Goal: Task Accomplishment & Management: Use online tool/utility

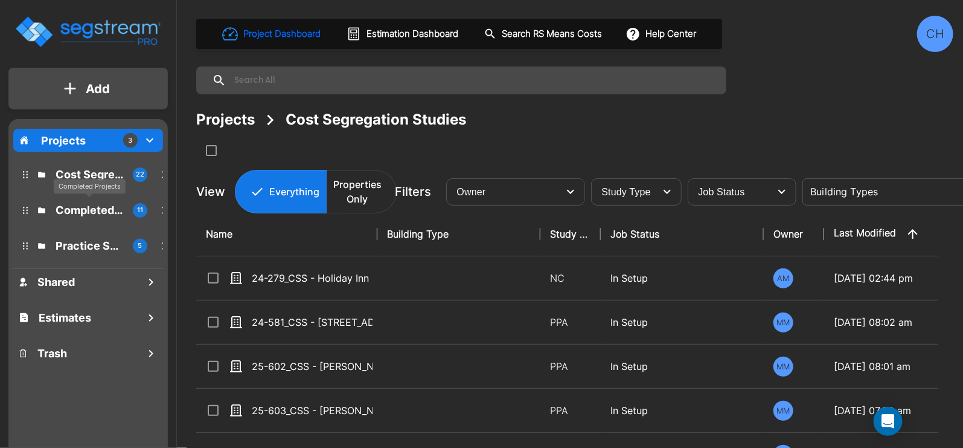
click at [89, 210] on p "Completed Projects" at bounding box center [90, 210] width 68 height 16
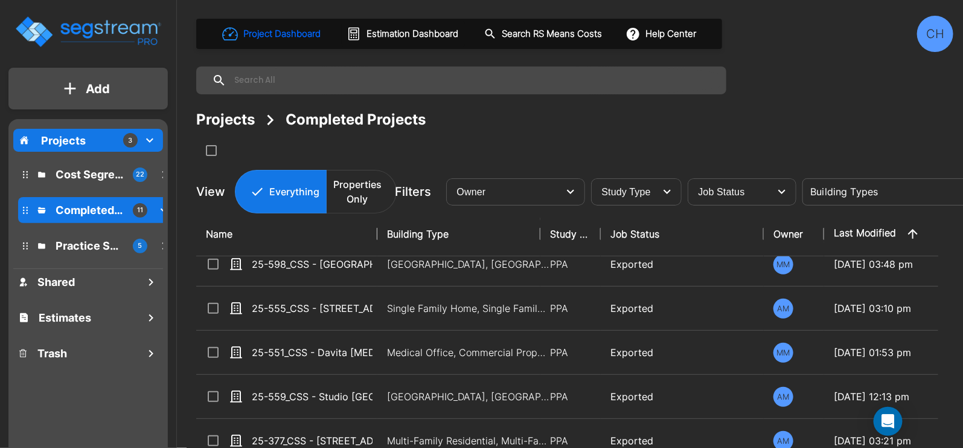
scroll to position [242, 0]
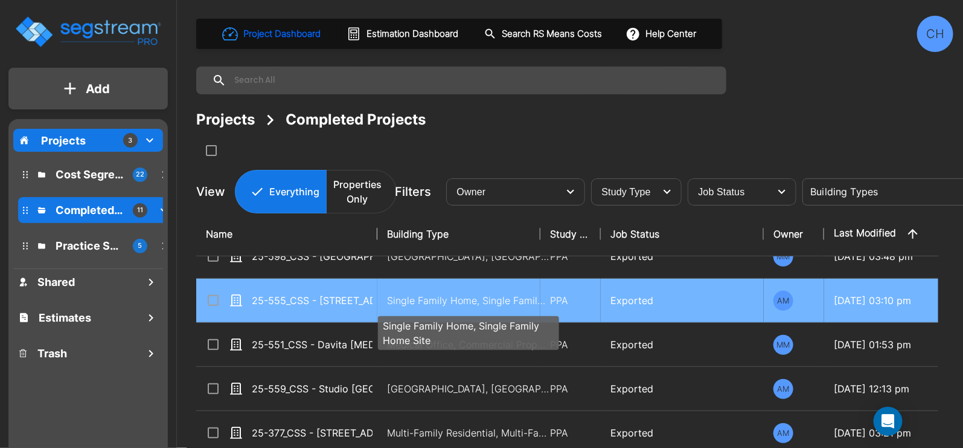
click at [391, 297] on p "Single Family Home, Single Family Home Site" at bounding box center [468, 300] width 163 height 14
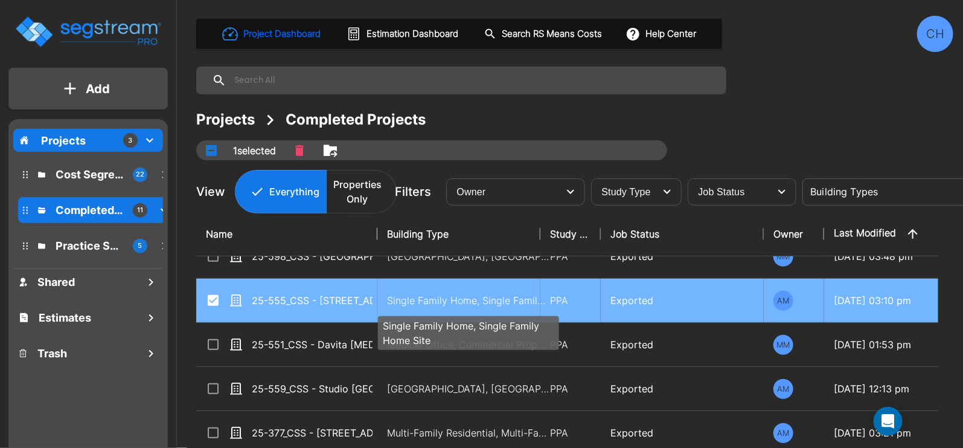
click at [391, 298] on p "Single Family Home, Single Family Home Site" at bounding box center [468, 300] width 163 height 14
checkbox input "false"
click at [391, 298] on p "Single Family Home, Single Family Home Site" at bounding box center [468, 300] width 163 height 14
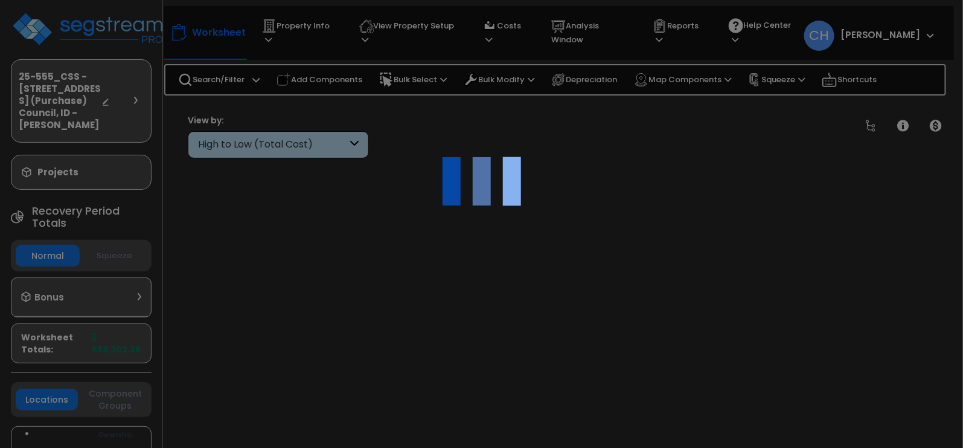
click at [447, 306] on div at bounding box center [481, 224] width 963 height 448
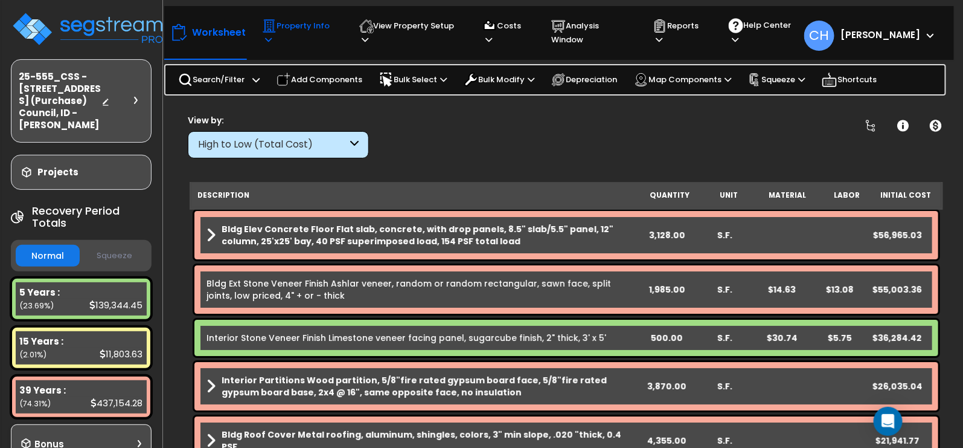
click at [330, 31] on p "Property Info" at bounding box center [299, 33] width 74 height 28
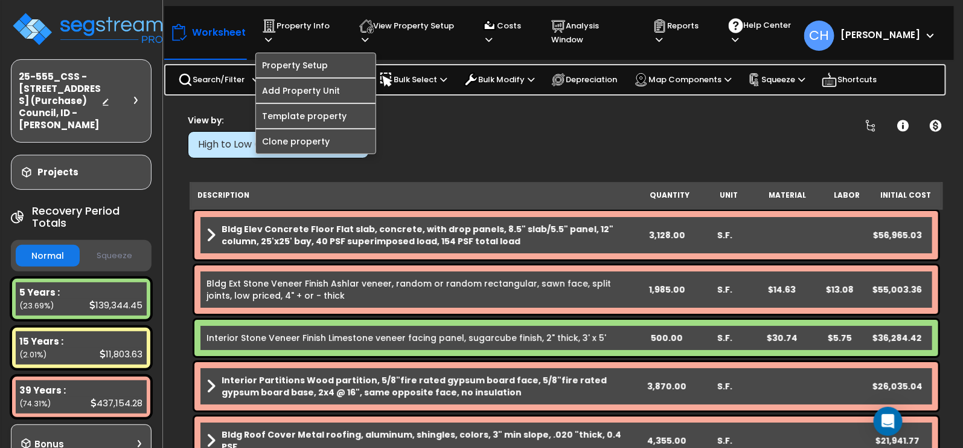
drag, startPoint x: 624, startPoint y: 155, endPoint x: 558, endPoint y: 135, distance: 69.5
click at [623, 155] on div "Clear Filters" at bounding box center [608, 136] width 449 height 45
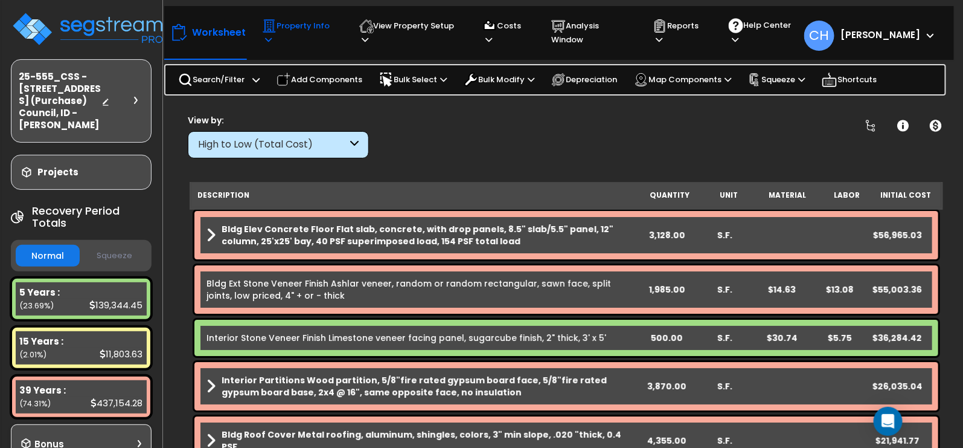
click at [331, 32] on p "Property Info" at bounding box center [299, 33] width 74 height 28
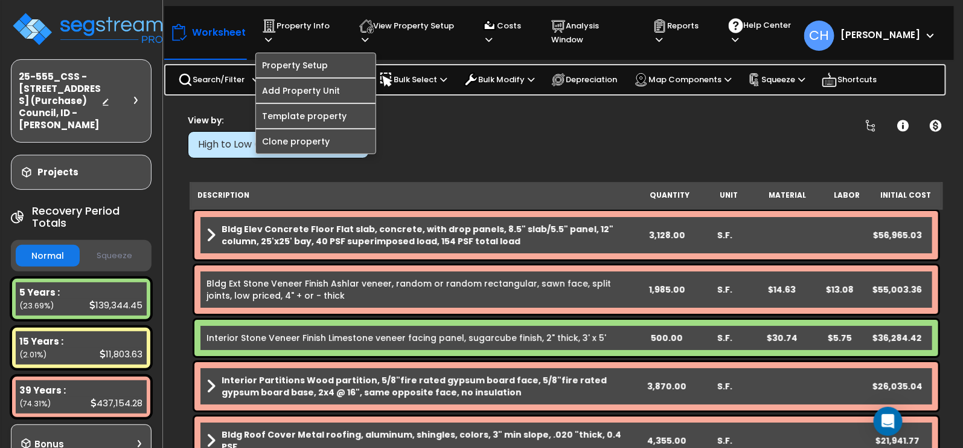
click at [498, 121] on div "Clear Filters" at bounding box center [608, 136] width 449 height 45
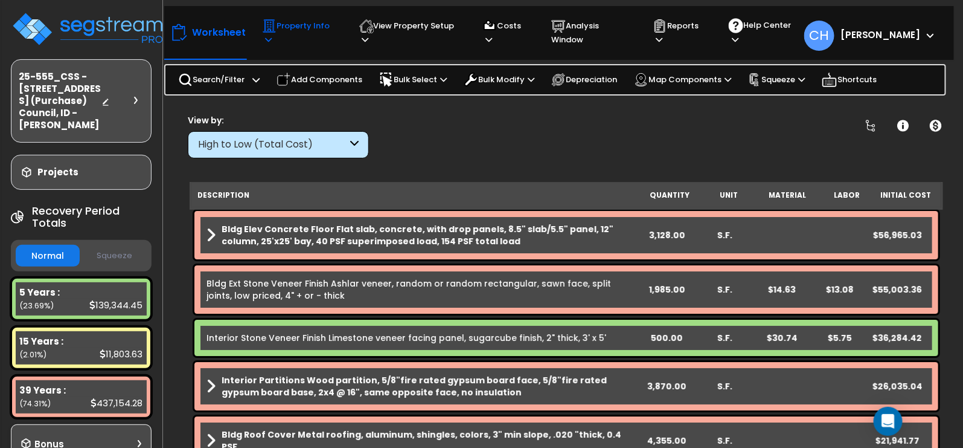
click at [334, 34] on p "Property Info" at bounding box center [299, 33] width 74 height 28
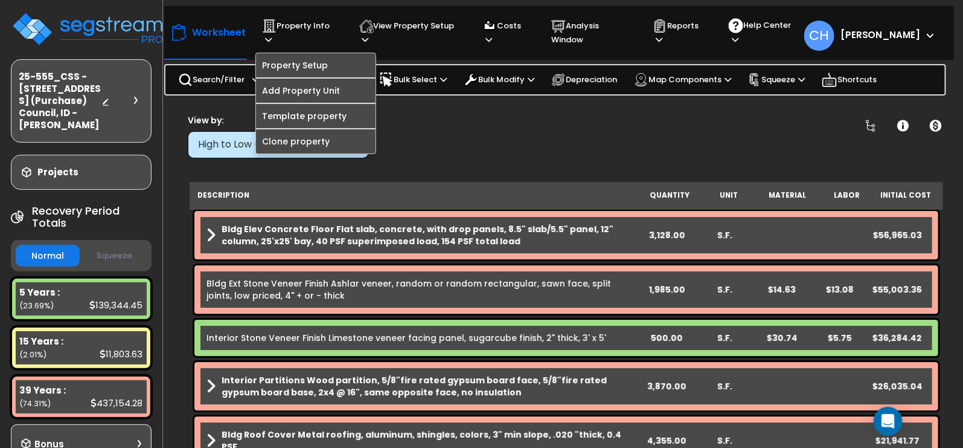
click at [475, 118] on div "Clear Filters" at bounding box center [608, 136] width 449 height 45
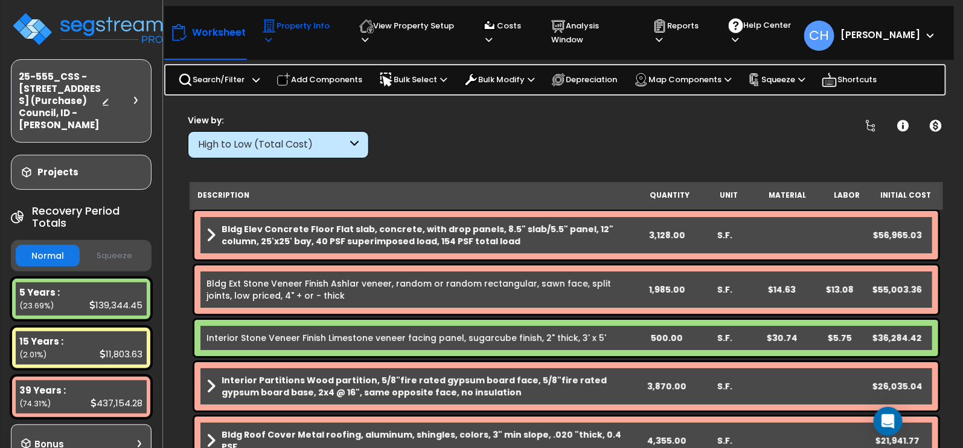
click at [301, 24] on p "Property Info" at bounding box center [299, 33] width 74 height 28
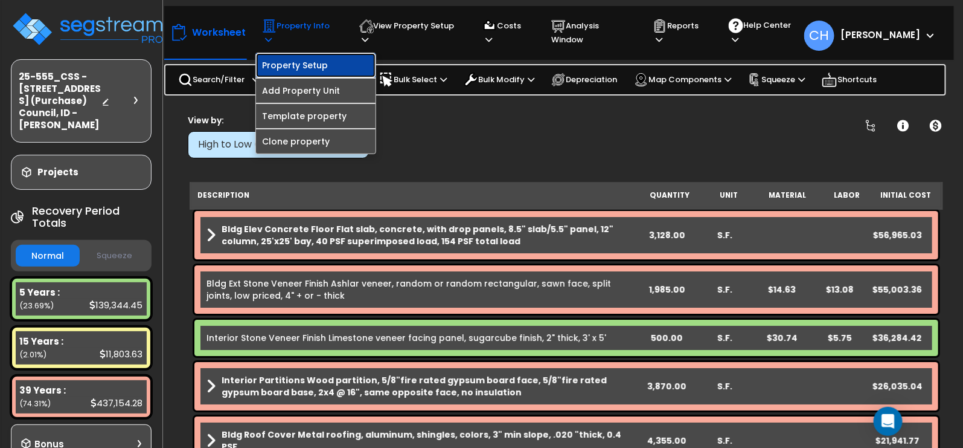
click at [313, 60] on link "Property Setup" at bounding box center [316, 65] width 120 height 24
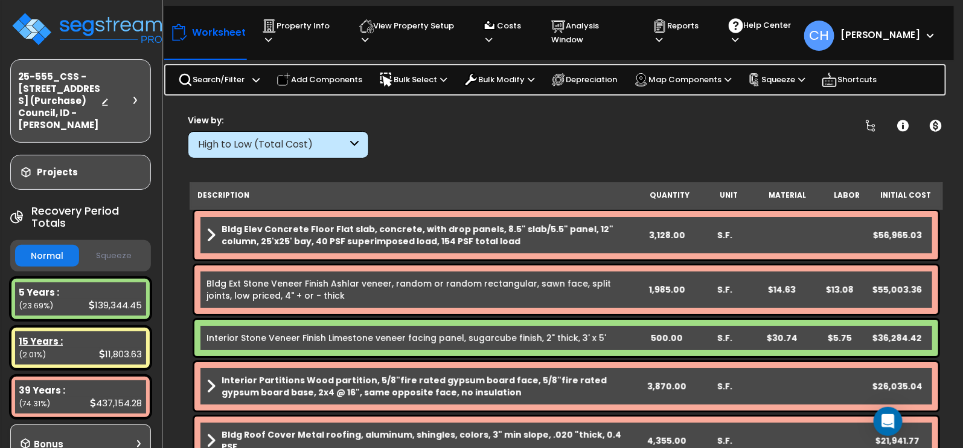
scroll to position [13, 1]
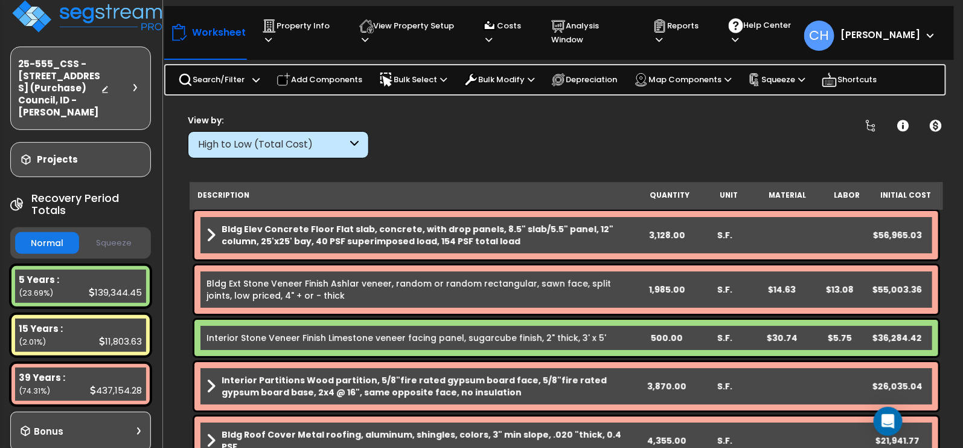
click at [109, 248] on button "Squeeze" at bounding box center [114, 243] width 64 height 21
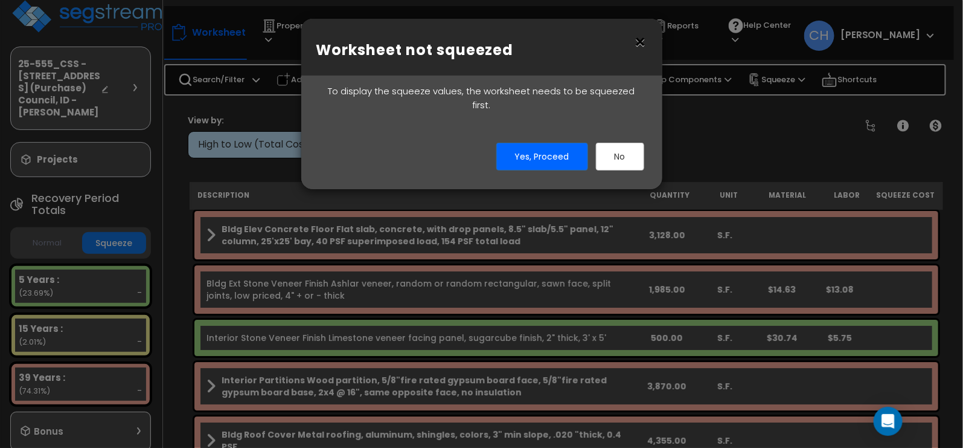
click at [638, 44] on button "×" at bounding box center [640, 42] width 13 height 19
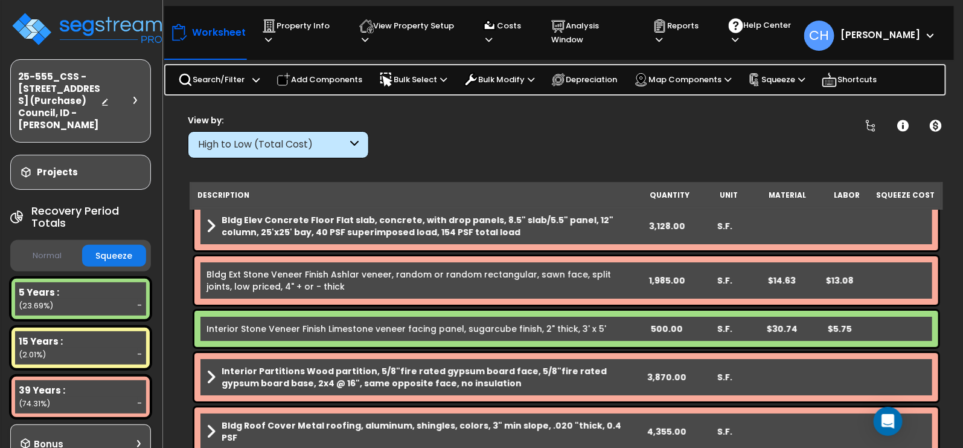
scroll to position [0, 0]
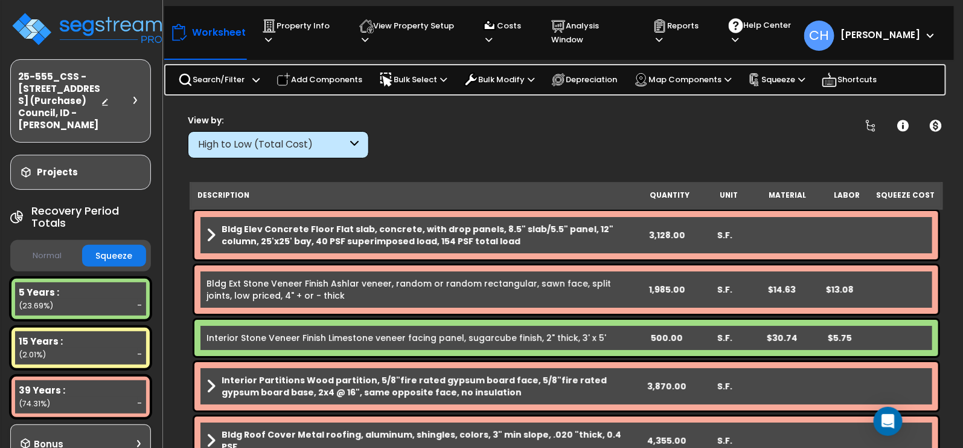
click at [503, 129] on div "Clear Filters" at bounding box center [608, 136] width 449 height 45
click at [501, 125] on div "Clear Filters" at bounding box center [608, 136] width 449 height 45
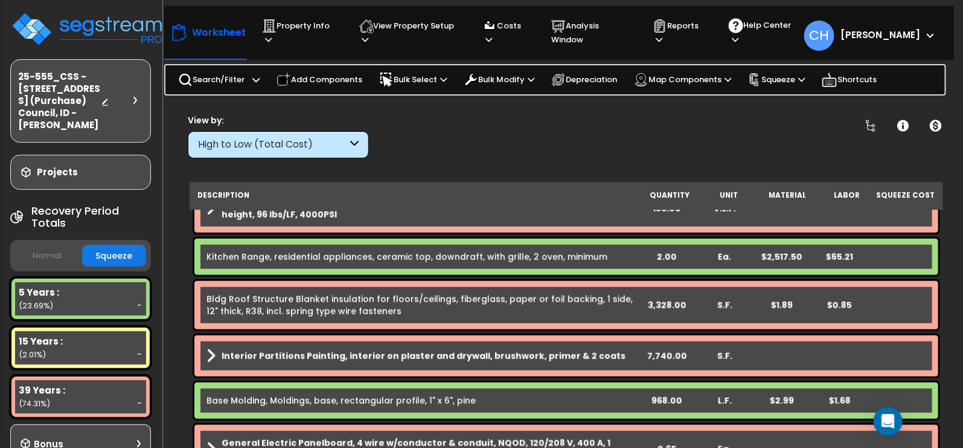
scroll to position [669, 0]
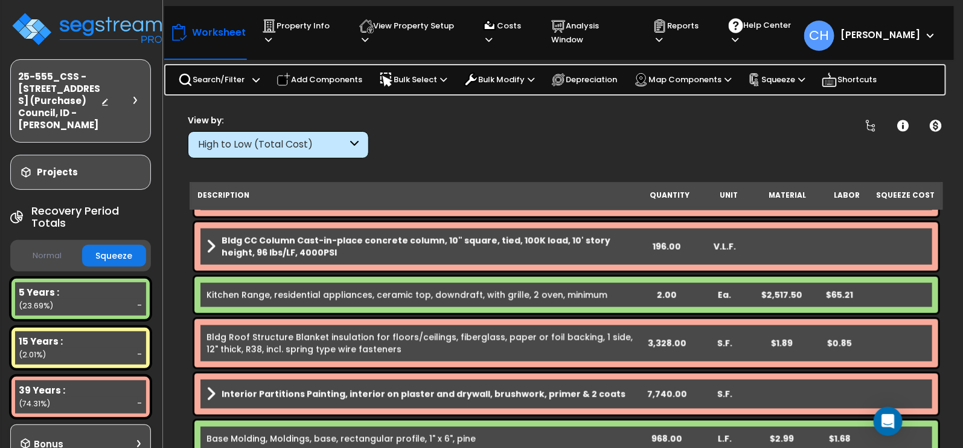
click at [523, 116] on div "Clear Filters" at bounding box center [608, 136] width 449 height 45
click at [805, 76] on icon at bounding box center [802, 80] width 7 height 8
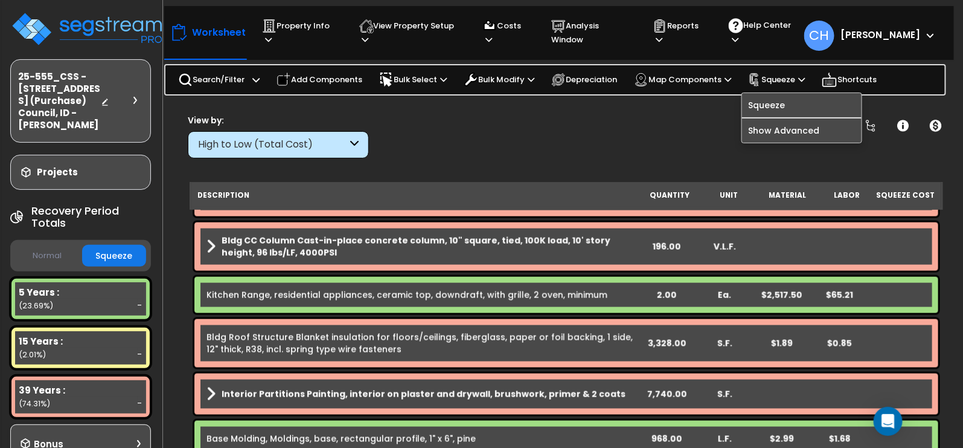
click at [616, 123] on div "Clear Filters" at bounding box center [608, 136] width 449 height 45
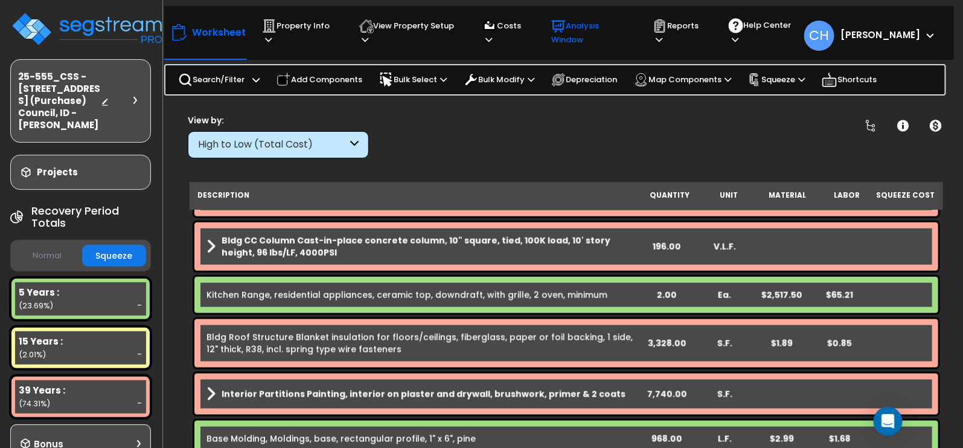
click at [592, 37] on div "Analysis Window" at bounding box center [590, 33] width 79 height 40
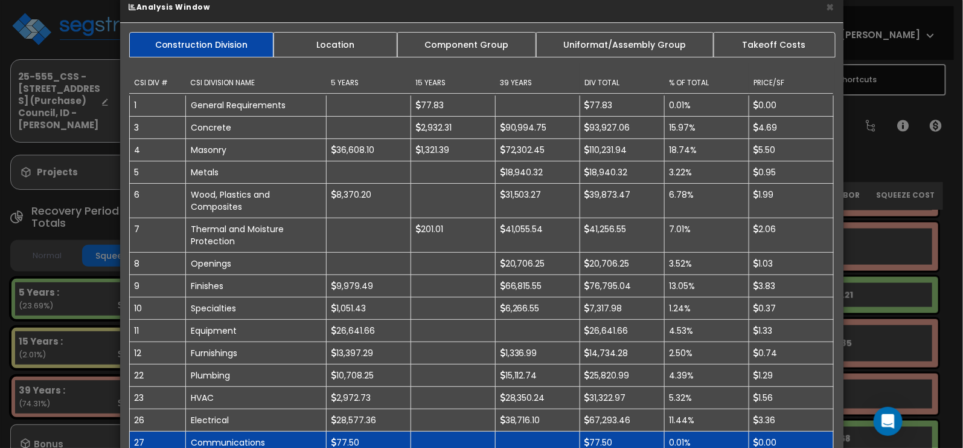
scroll to position [0, 0]
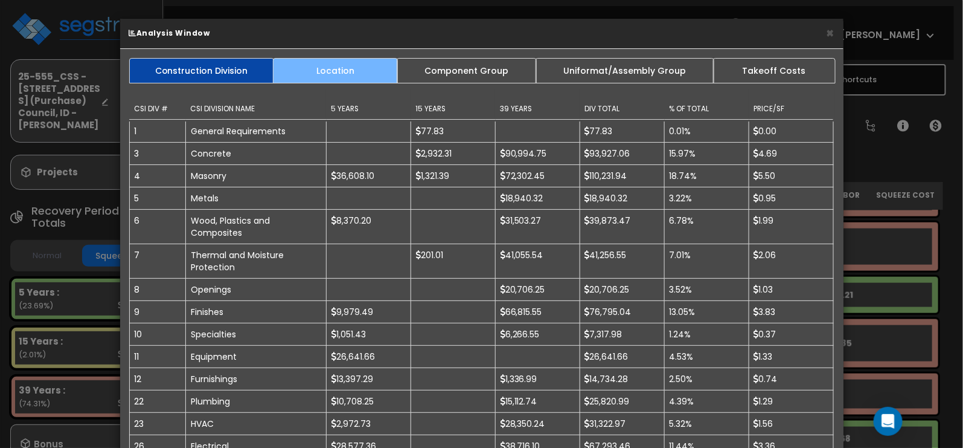
click at [338, 67] on link "Location" at bounding box center [335, 70] width 125 height 25
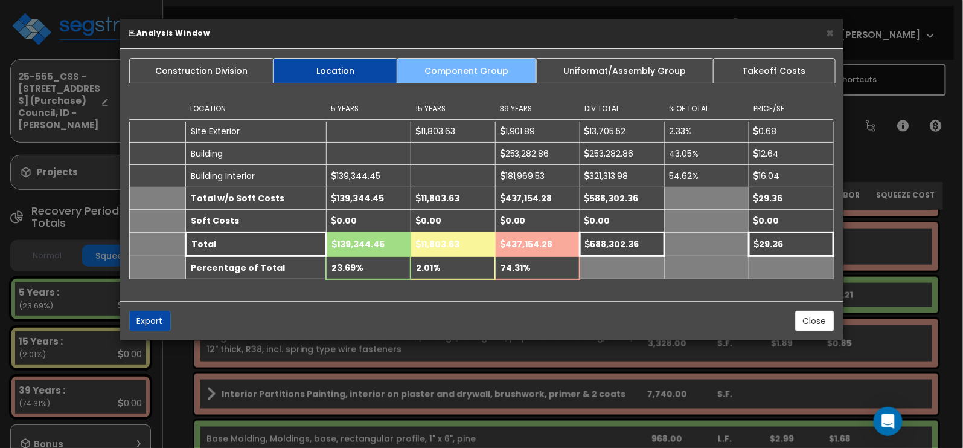
click at [440, 76] on link "Component Group" at bounding box center [467, 70] width 140 height 25
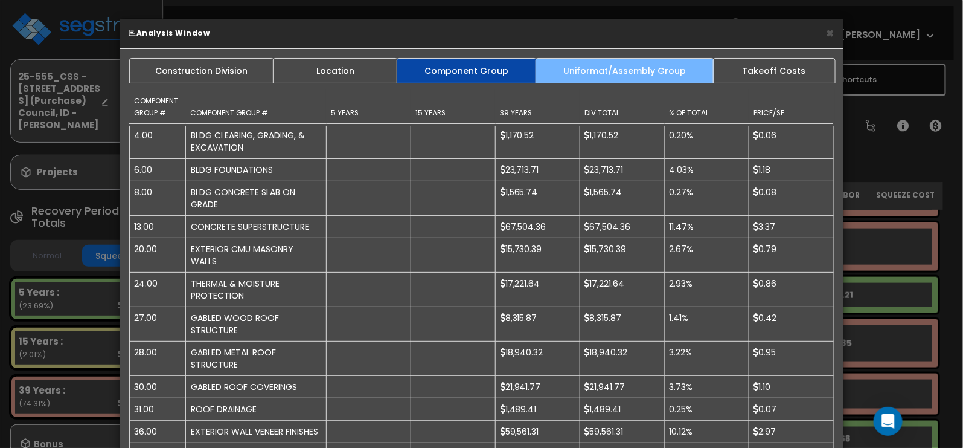
click at [565, 68] on link "Uniformat/Assembly Group" at bounding box center [625, 70] width 179 height 25
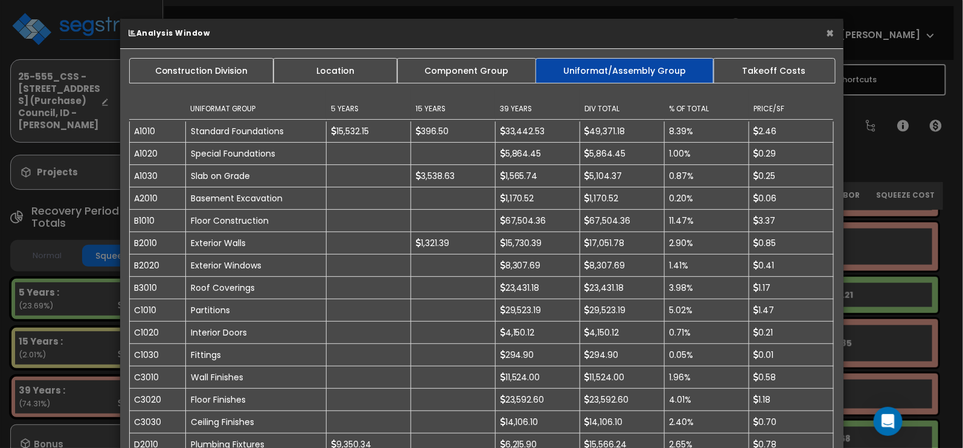
click at [829, 32] on button "×" at bounding box center [831, 33] width 8 height 13
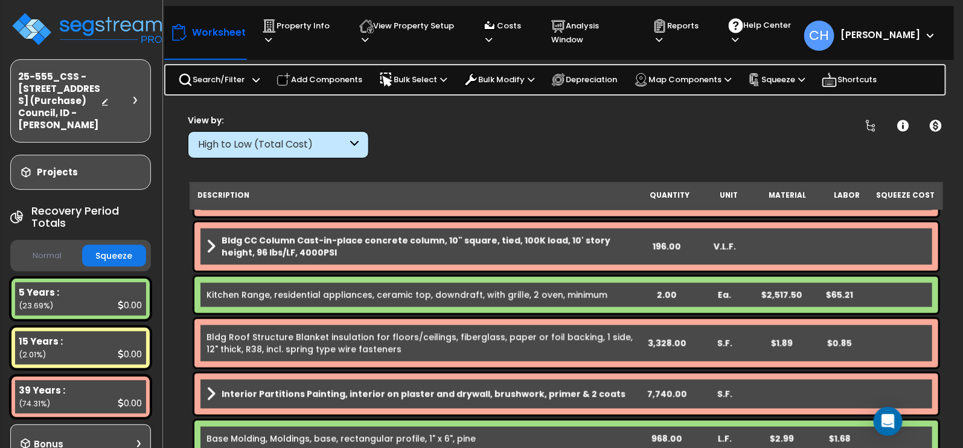
scroll to position [47, 0]
click at [529, 27] on p "Costs" at bounding box center [506, 33] width 46 height 28
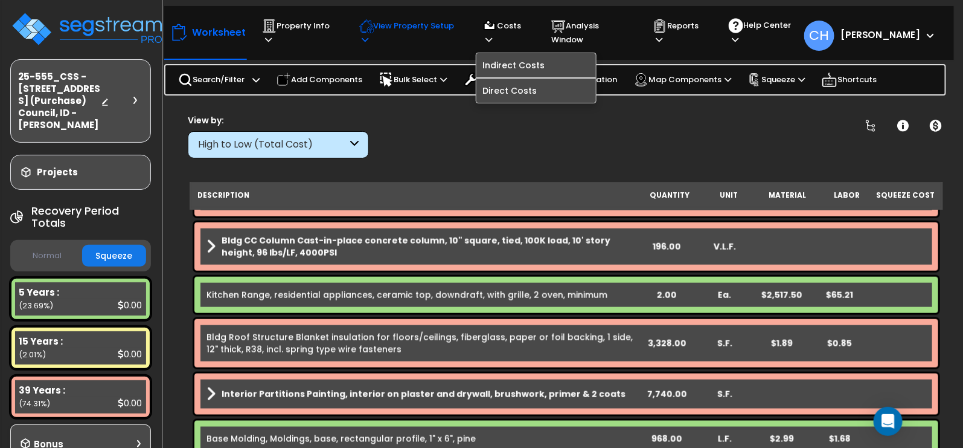
click at [336, 27] on p "View Property Setup" at bounding box center [299, 33] width 74 height 28
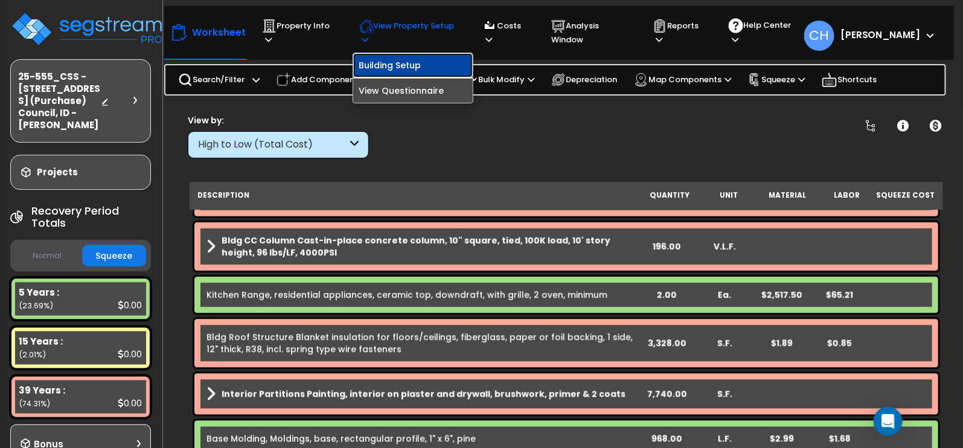
click at [410, 53] on link "Building Setup" at bounding box center [413, 65] width 120 height 24
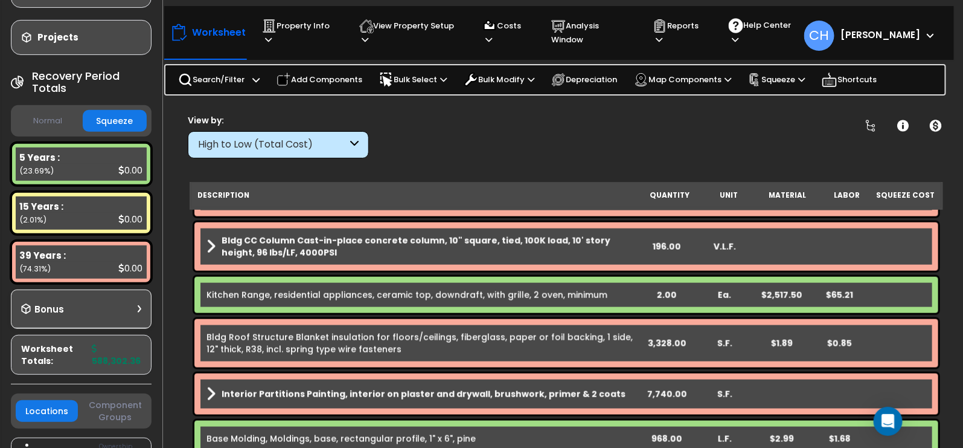
scroll to position [133, 0]
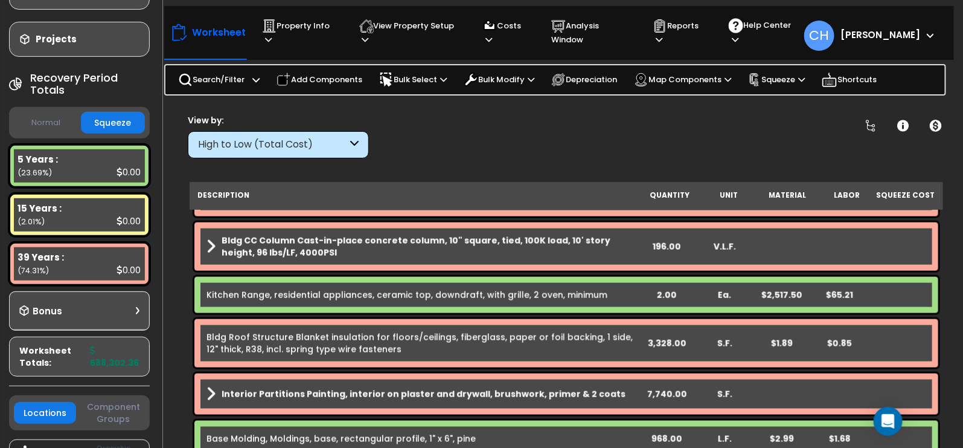
click at [100, 124] on button "Squeeze" at bounding box center [113, 123] width 64 height 22
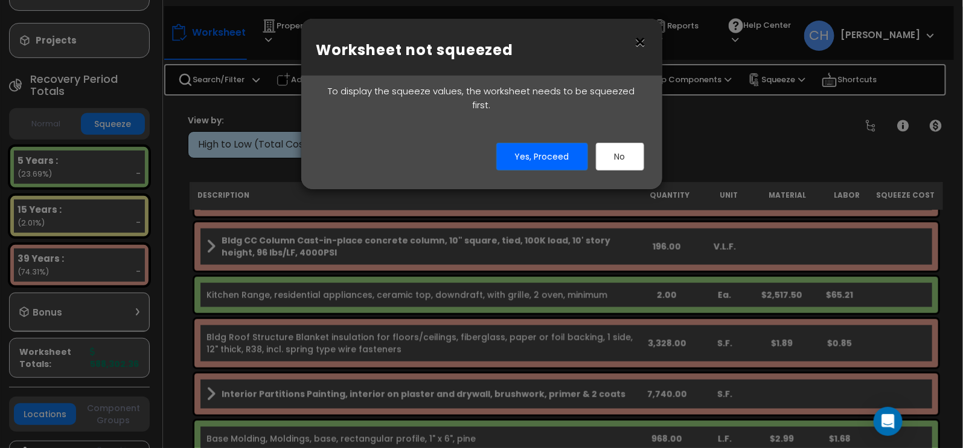
scroll to position [134, 2]
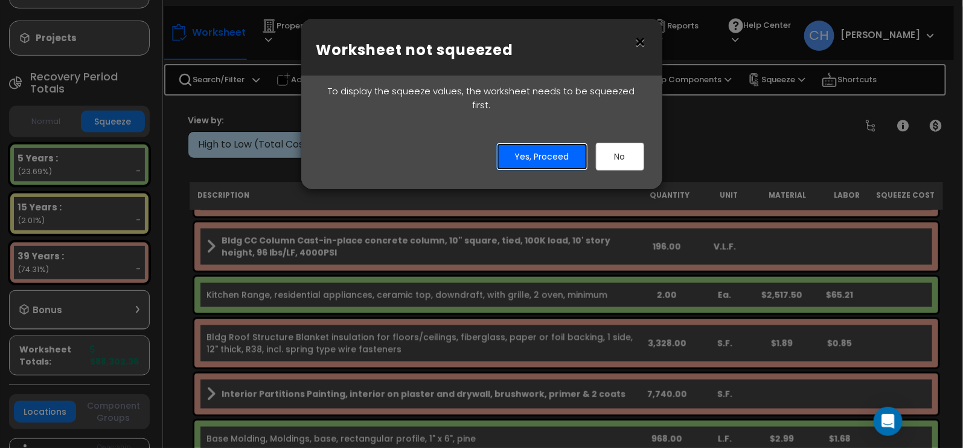
click at [543, 148] on button "Yes, Proceed" at bounding box center [543, 157] width 92 height 28
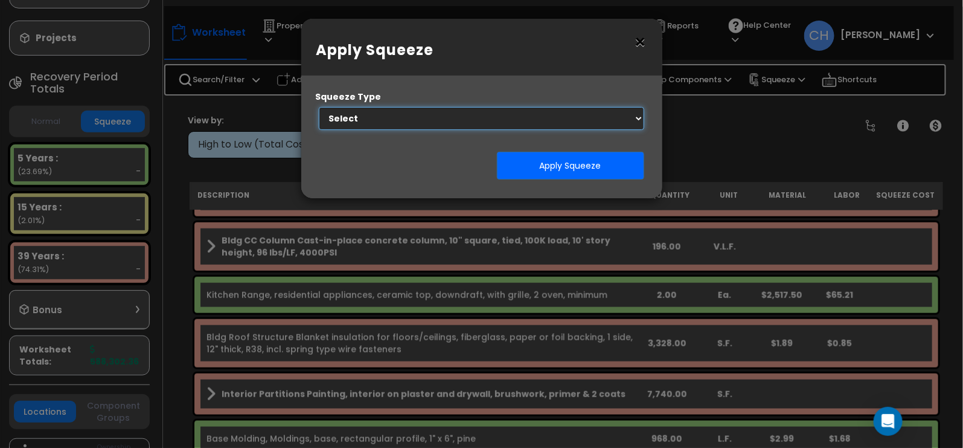
click at [385, 121] on select "Select 1. Squeeze Entire Worksheet 2. Squeeze by Takeoff Cost 3. Squeeze by Uni…" at bounding box center [482, 118] width 326 height 23
click at [888, 423] on icon "Open Intercom Messenger" at bounding box center [888, 421] width 14 height 16
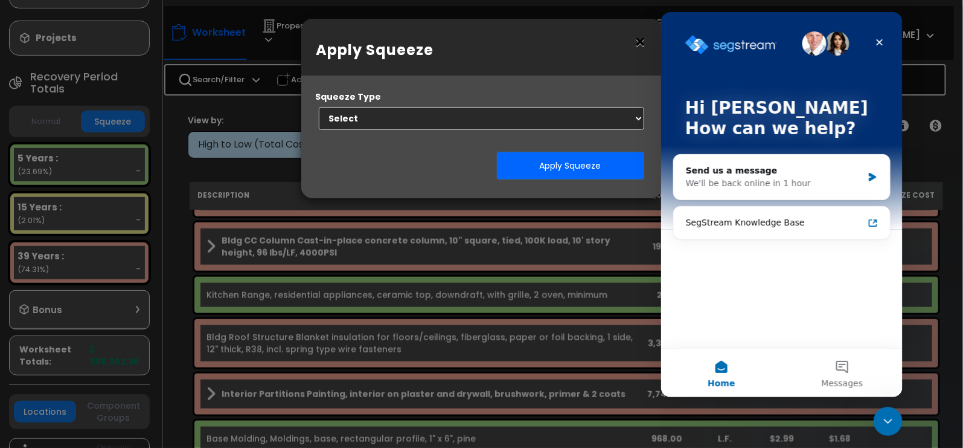
scroll to position [0, 0]
click at [752, 224] on div "SegStream Knowledge Base" at bounding box center [775, 222] width 178 height 13
click at [638, 43] on button "×" at bounding box center [640, 42] width 13 height 19
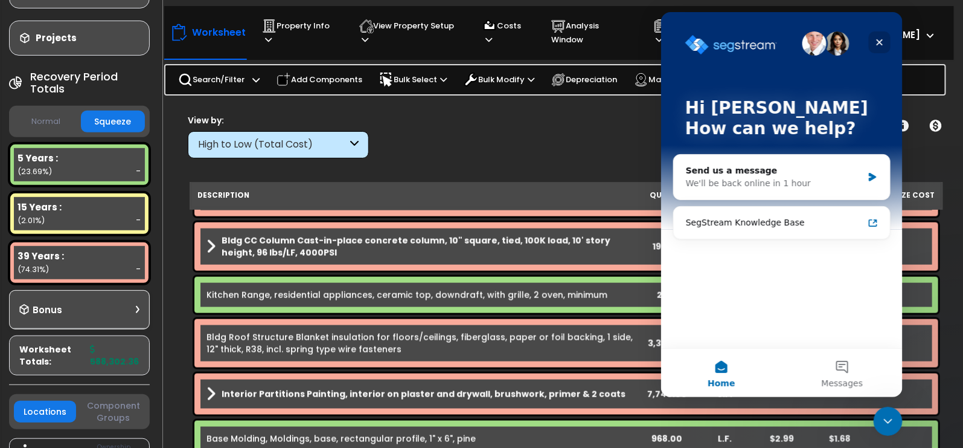
click at [882, 45] on icon "Close" at bounding box center [880, 42] width 10 height 10
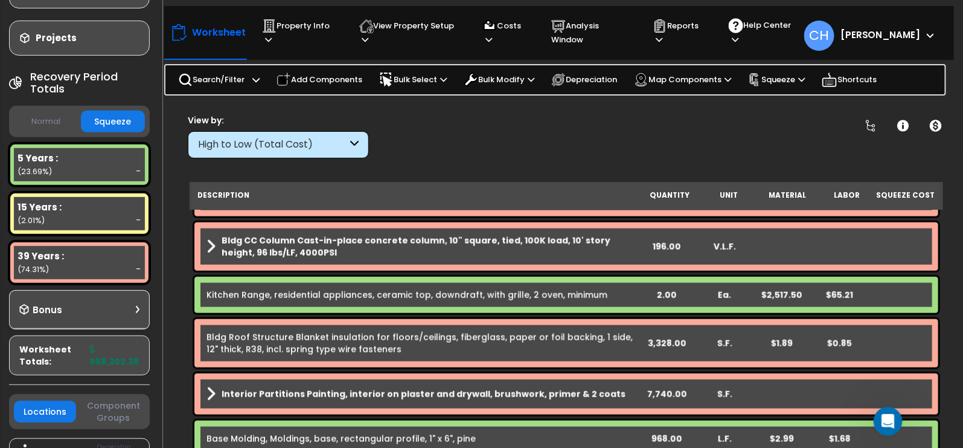
scroll to position [53, 0]
click at [786, 78] on p "Squeeze" at bounding box center [776, 79] width 57 height 13
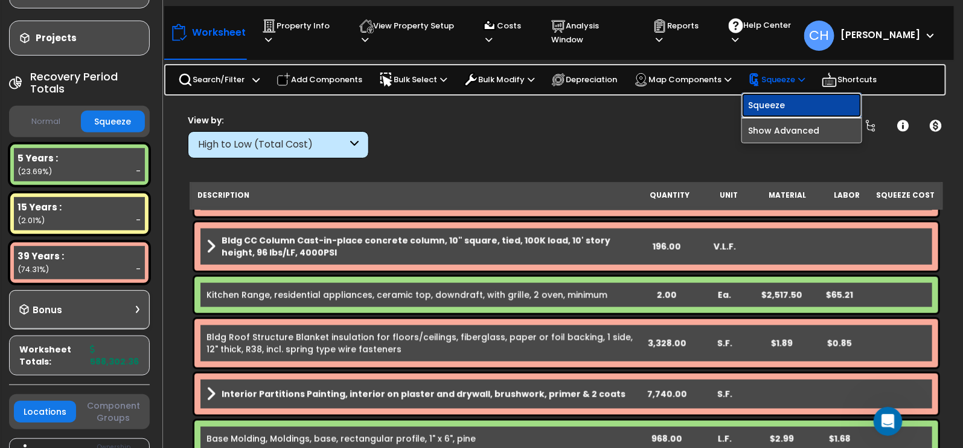
click at [786, 98] on link "Squeeze" at bounding box center [802, 105] width 120 height 24
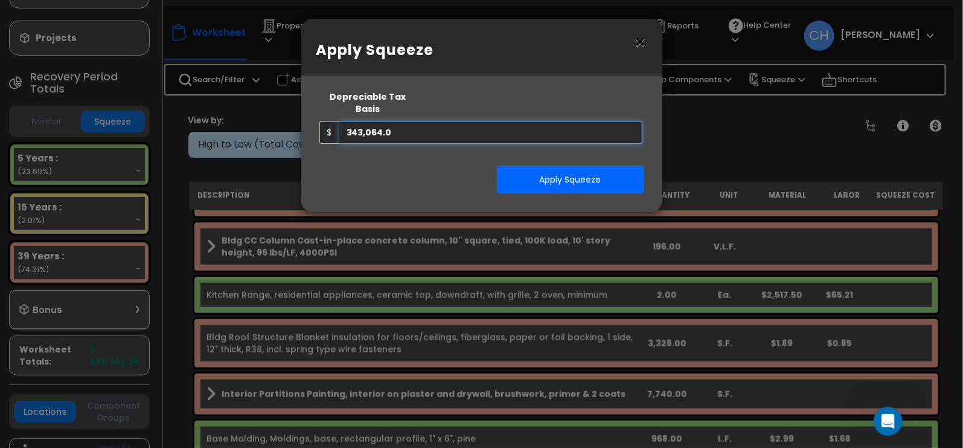
click at [404, 121] on input "343,064.0" at bounding box center [491, 132] width 304 height 23
type input "343,064.00"
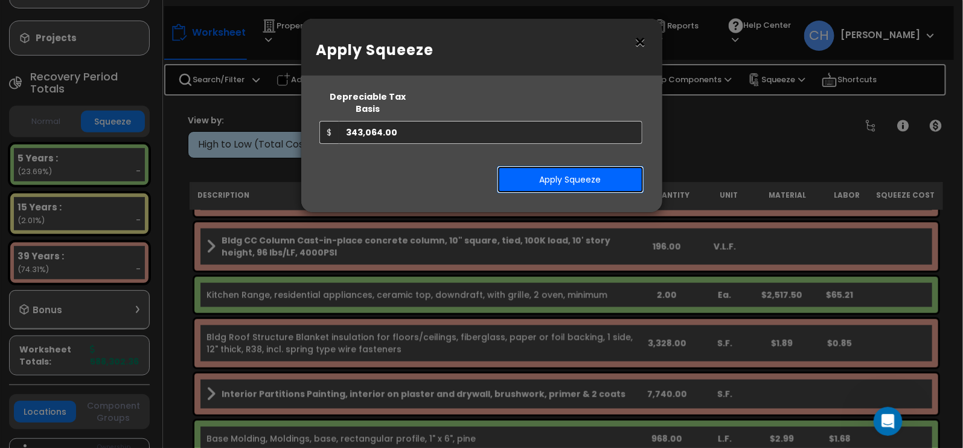
click at [577, 169] on button "Apply Squeeze" at bounding box center [570, 180] width 147 height 28
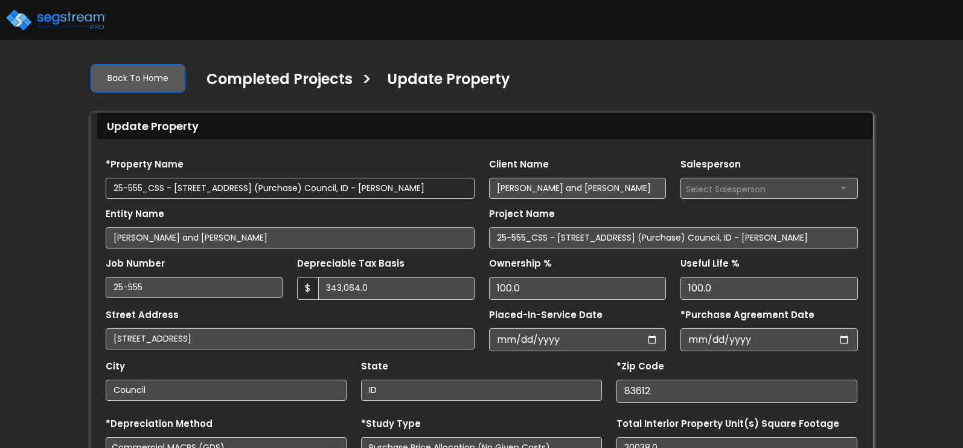
select select "2025"
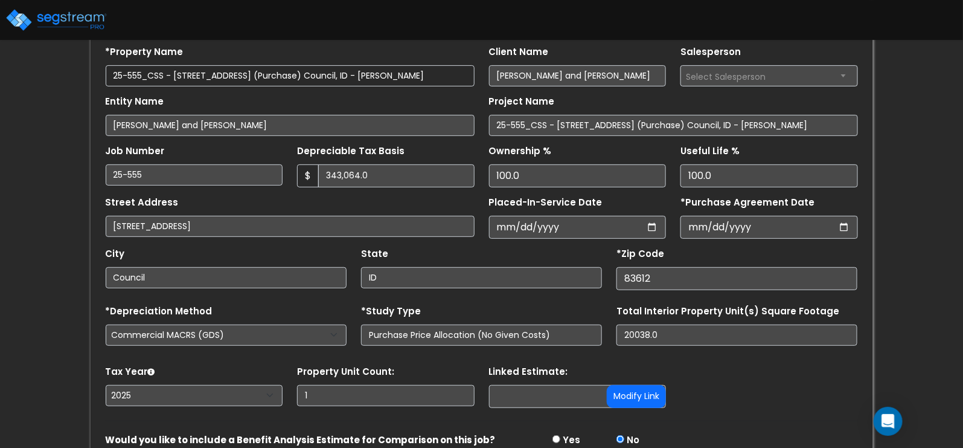
scroll to position [144, 0]
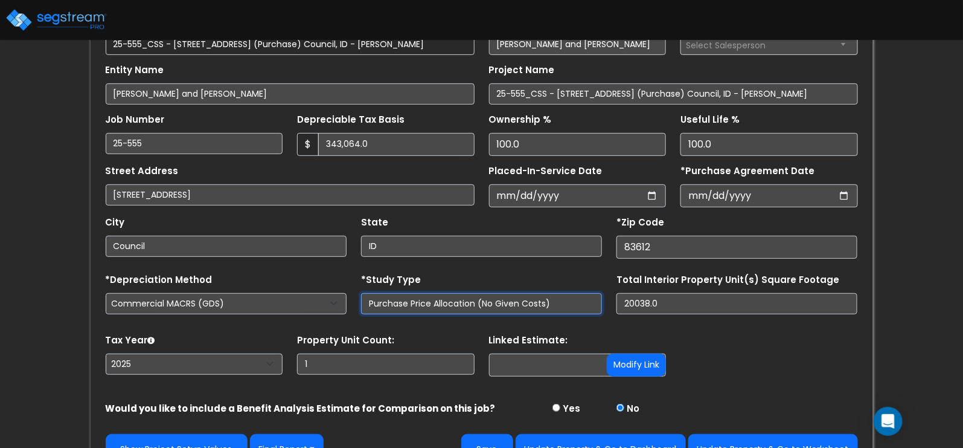
click at [570, 305] on input "Purchase Price Allocation (No Given Costs)" at bounding box center [481, 303] width 241 height 21
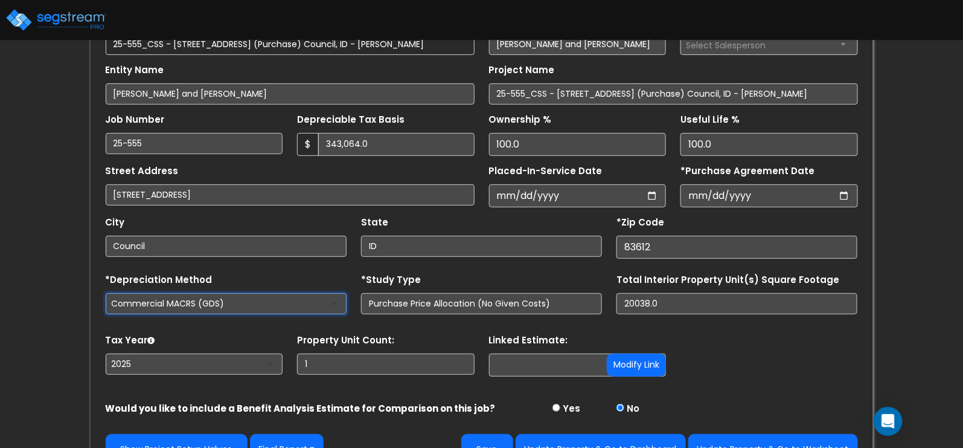
click at [278, 307] on select "Commercial MACRS (GDS) Residential Rental MACRS (GDS) Commercial MACRS (GDS) QIP" at bounding box center [226, 303] width 241 height 21
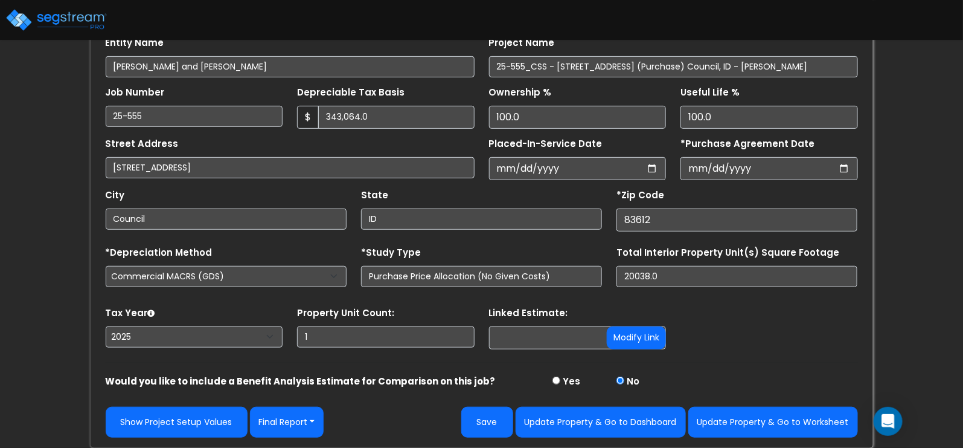
click at [64, 22] on img at bounding box center [56, 20] width 103 height 24
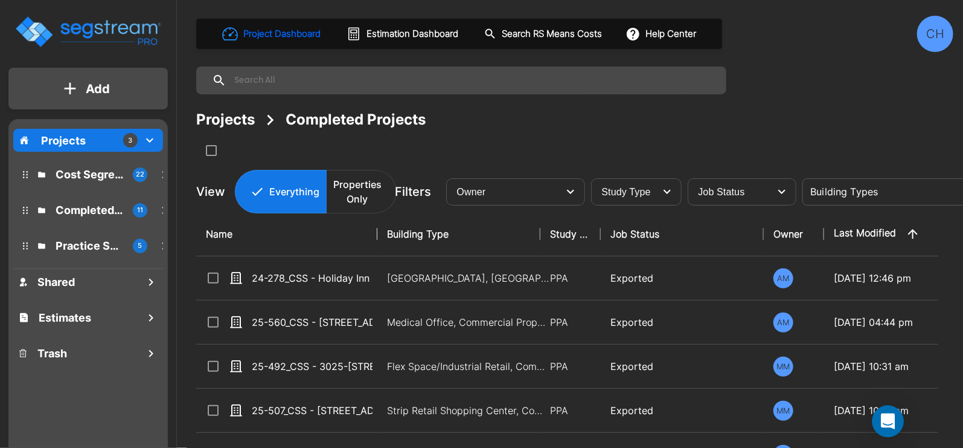
click at [891, 423] on icon "Open Intercom Messenger" at bounding box center [889, 421] width 16 height 16
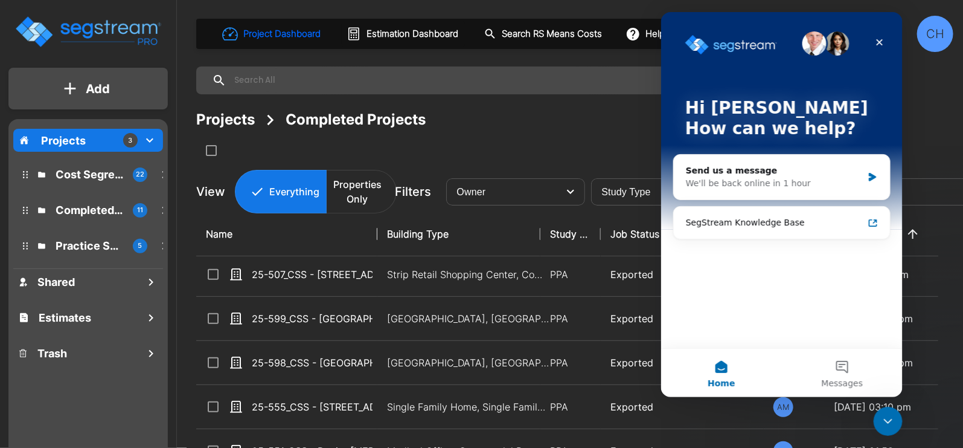
scroll to position [128, 0]
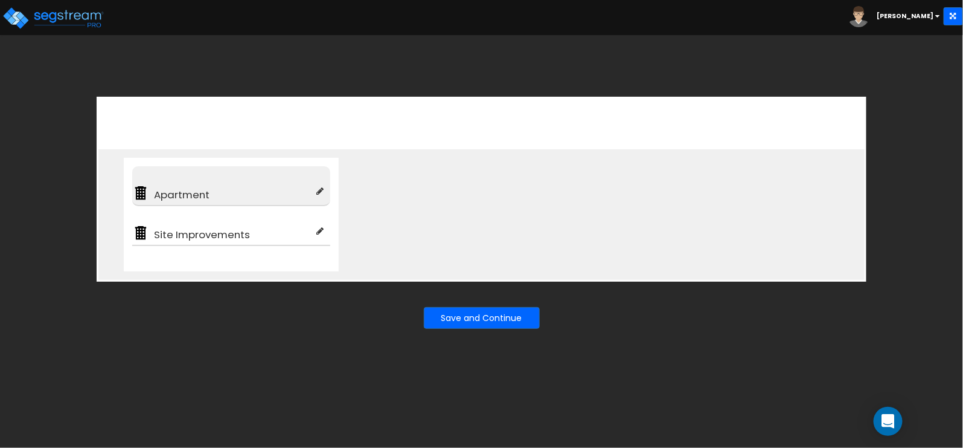
click at [259, 196] on span "Apartment" at bounding box center [233, 194] width 168 height 14
click at [178, 198] on span "Apartment" at bounding box center [233, 194] width 168 height 14
click at [319, 190] on icon at bounding box center [320, 191] width 7 height 8
type input "Apartment"
type input "Single Family Home"
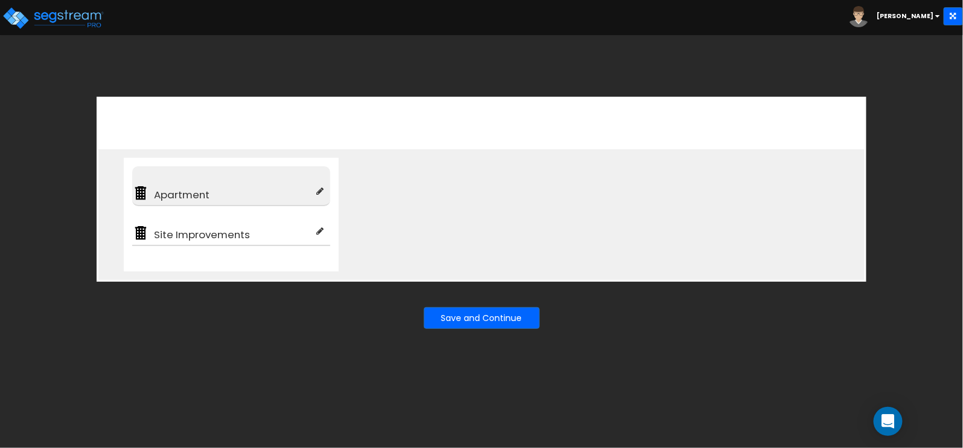
checkbox input "true"
type input "100"
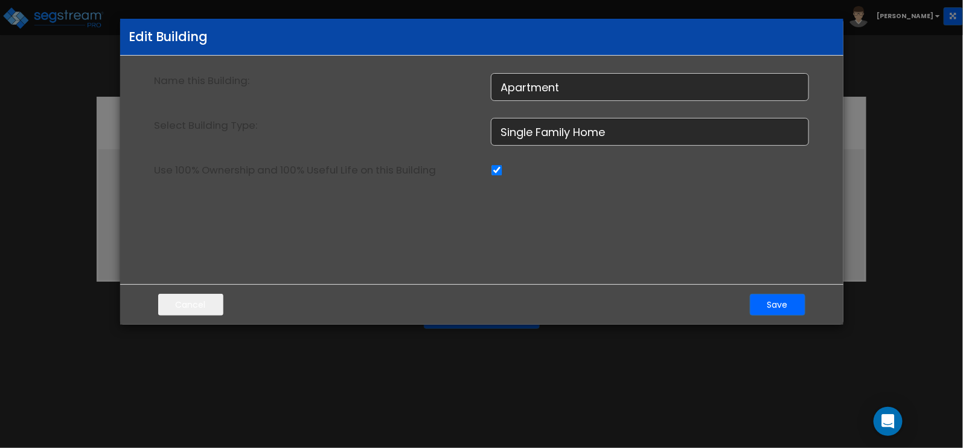
click at [216, 330] on div "Edit Building Name this Building: Apartment Select Building Type: Single Family…" at bounding box center [481, 224] width 963 height 448
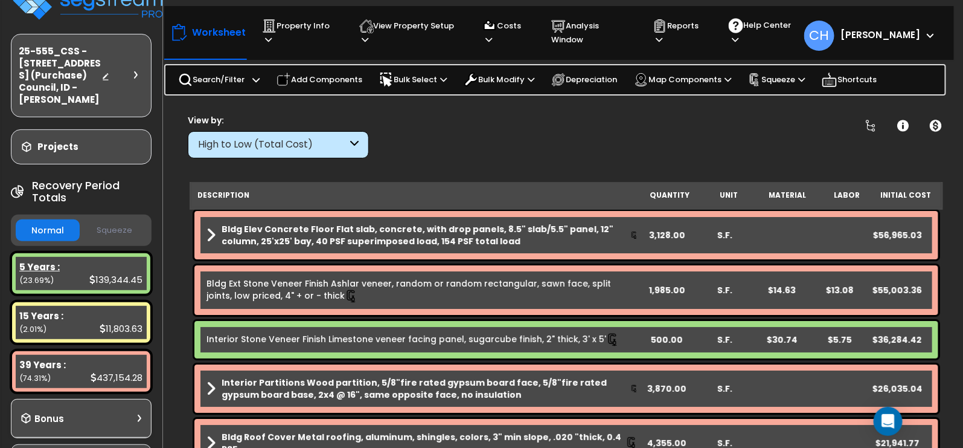
scroll to position [27, 0]
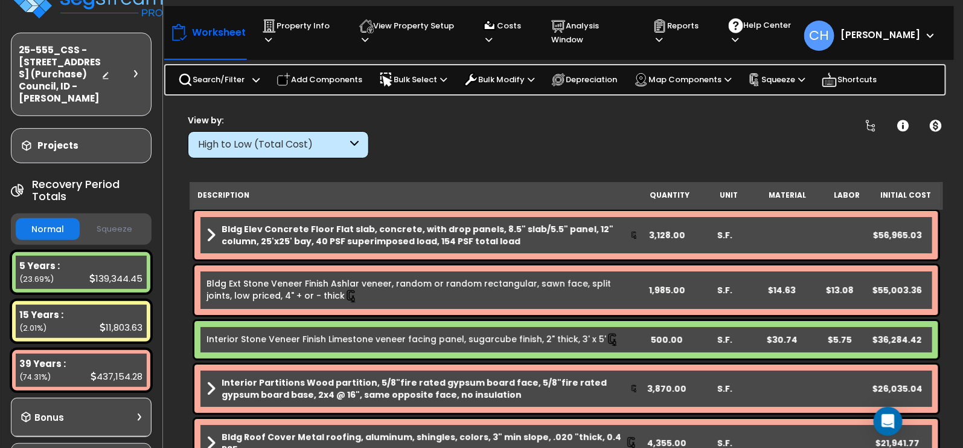
click at [109, 229] on button "Squeeze" at bounding box center [115, 229] width 64 height 21
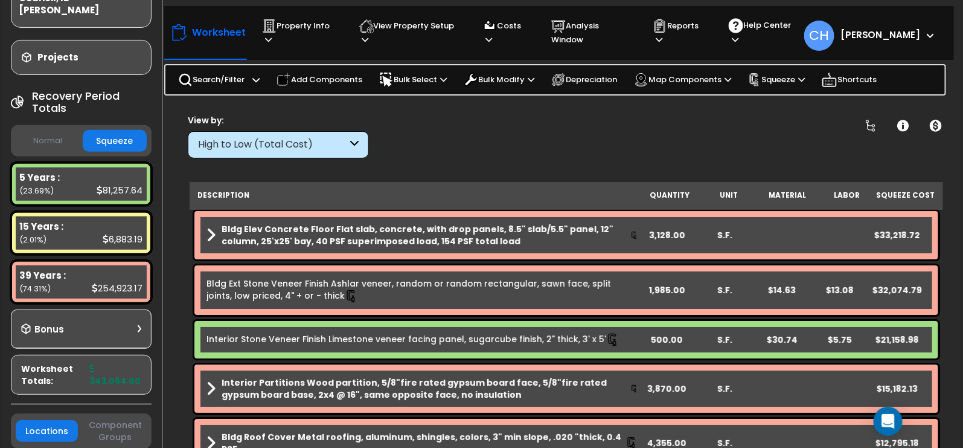
scroll to position [100, 0]
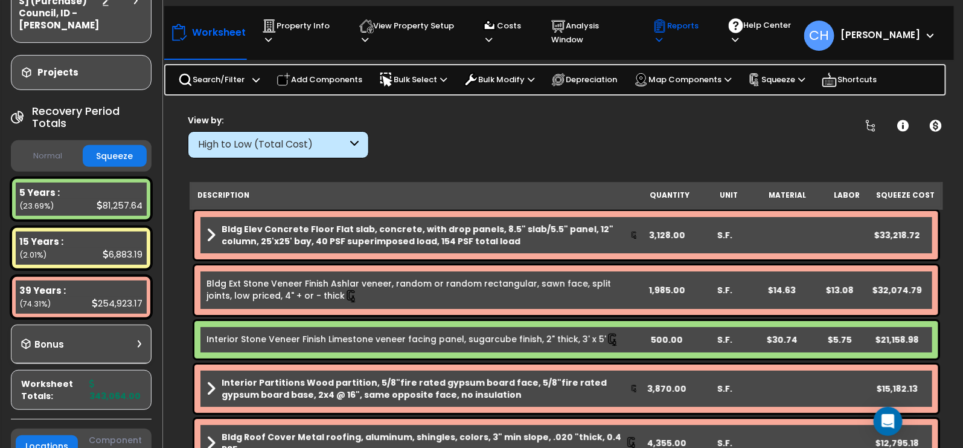
click at [706, 24] on p "Reports" at bounding box center [679, 33] width 53 height 28
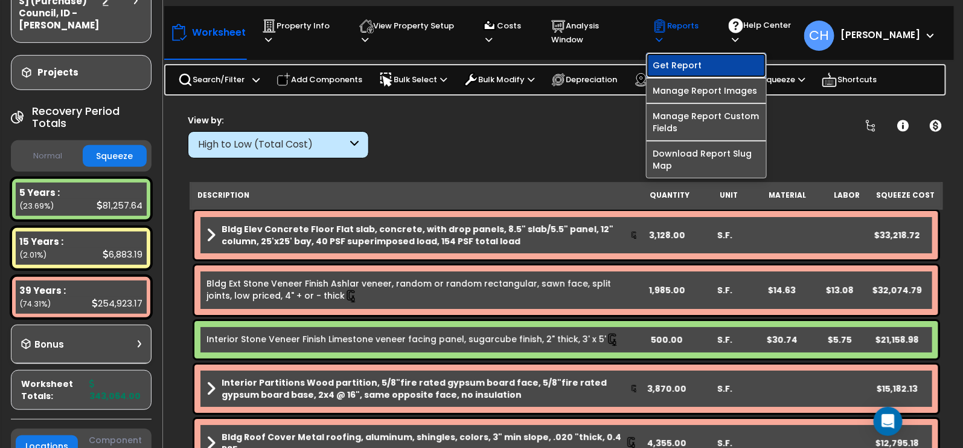
click at [698, 57] on link "Get Report" at bounding box center [707, 65] width 120 height 24
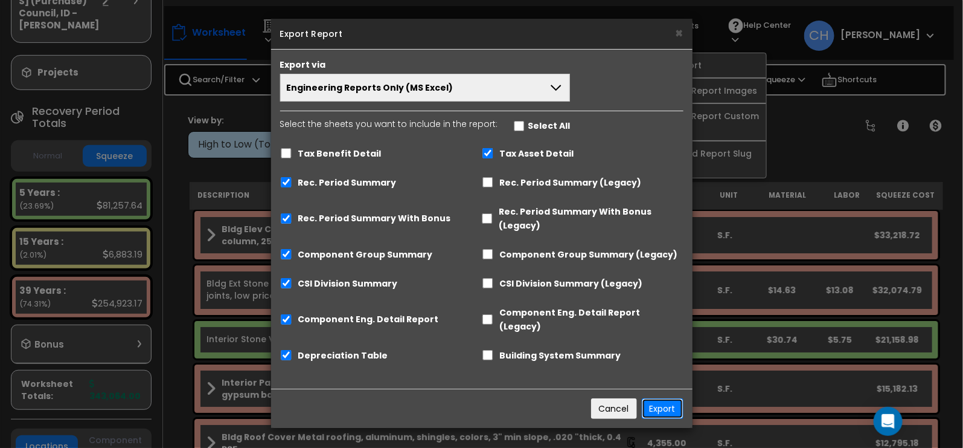
click at [664, 398] on button "Export" at bounding box center [663, 408] width 42 height 21
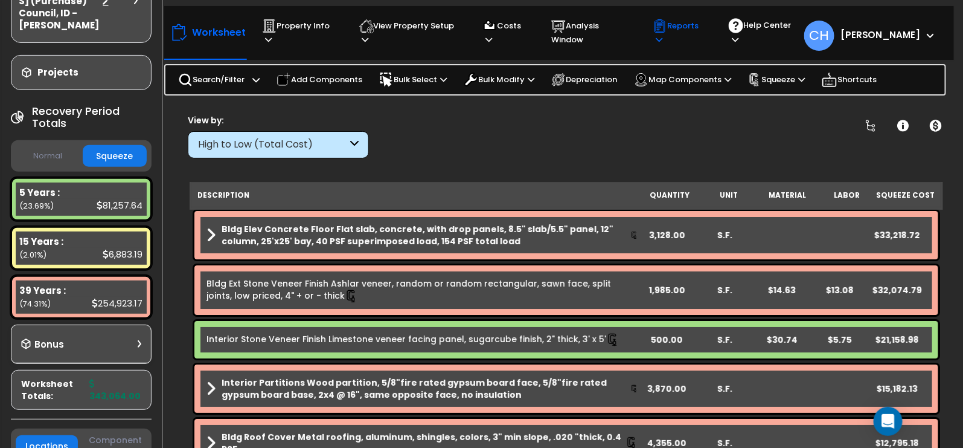
click at [706, 34] on p "Reports" at bounding box center [679, 33] width 53 height 28
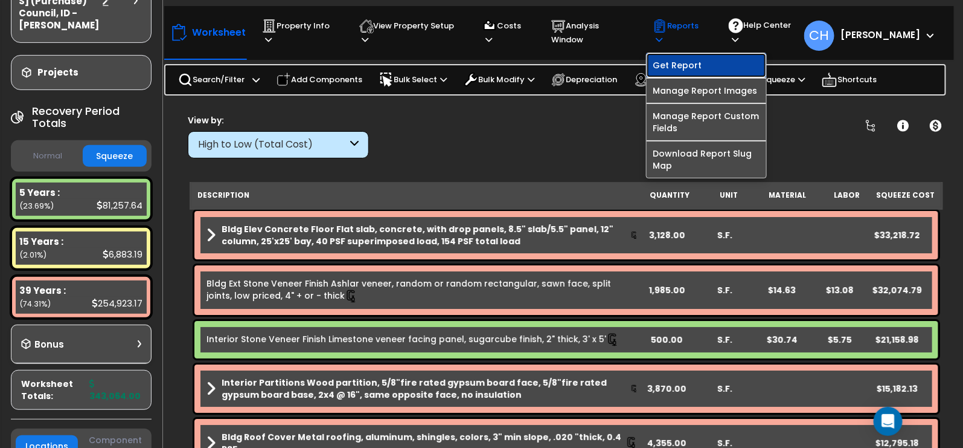
click at [696, 59] on link "Get Report" at bounding box center [707, 65] width 120 height 24
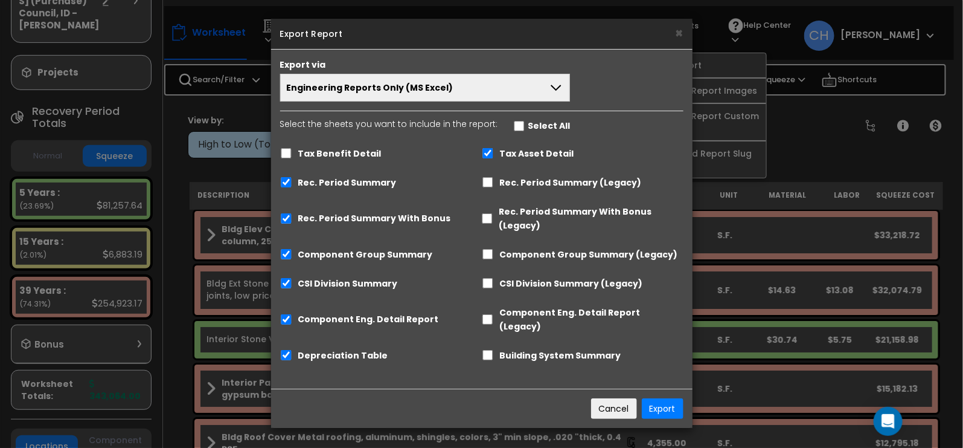
click at [345, 76] on button "Engineering Reports Only (MS Excel)" at bounding box center [425, 88] width 291 height 28
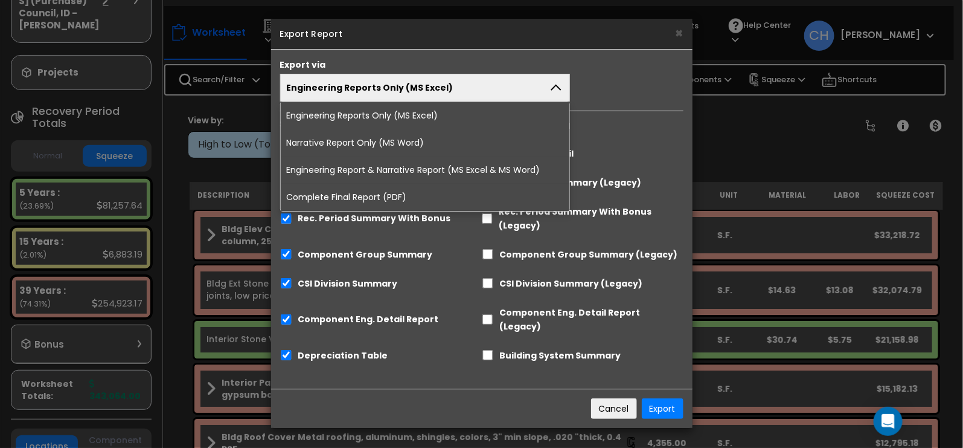
click at [367, 195] on li "Complete Final Report (PDF)" at bounding box center [425, 197] width 289 height 27
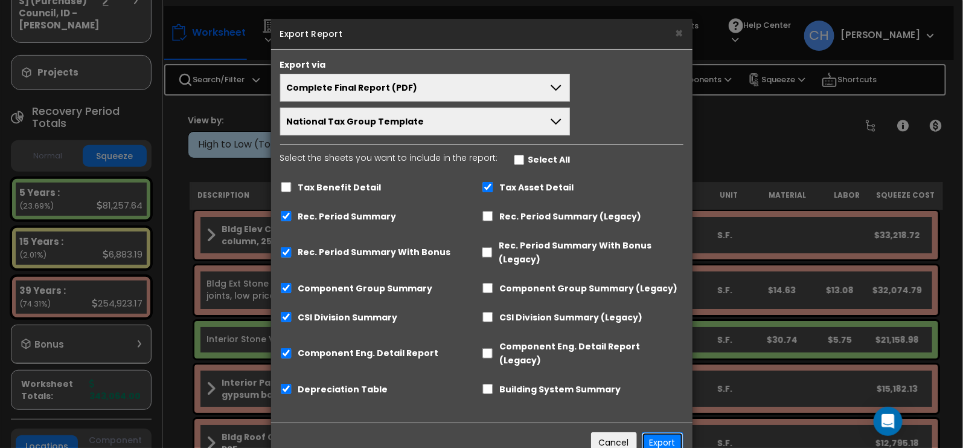
click at [663, 432] on button "Export" at bounding box center [663, 442] width 42 height 21
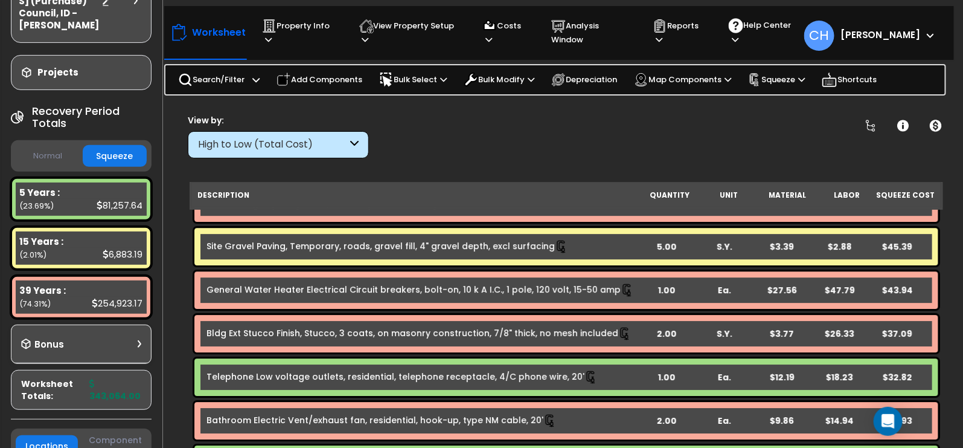
scroll to position [6817, 0]
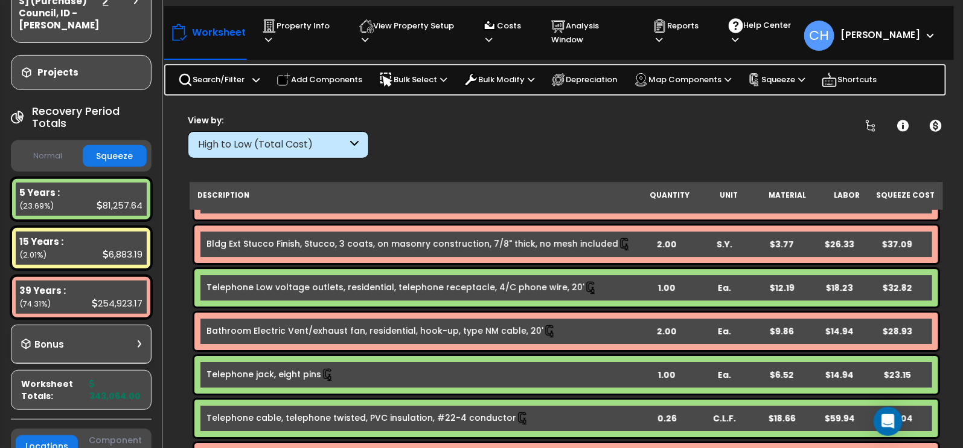
click at [52, 152] on button "Normal" at bounding box center [48, 156] width 64 height 21
click at [120, 155] on button "Squeeze" at bounding box center [115, 156] width 64 height 21
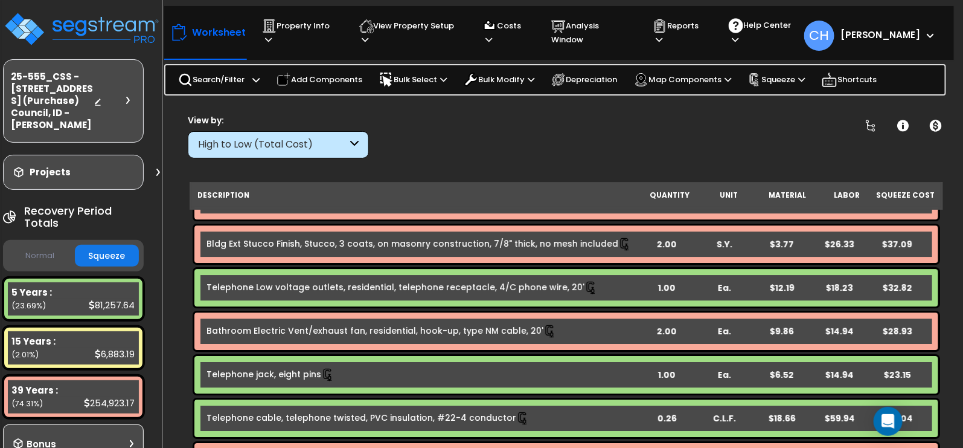
scroll to position [0, 0]
